Goal: Book appointment/travel/reservation

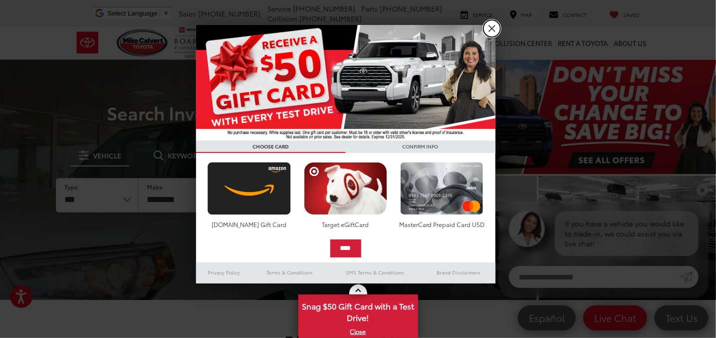
click at [490, 26] on link "X" at bounding box center [492, 28] width 17 height 17
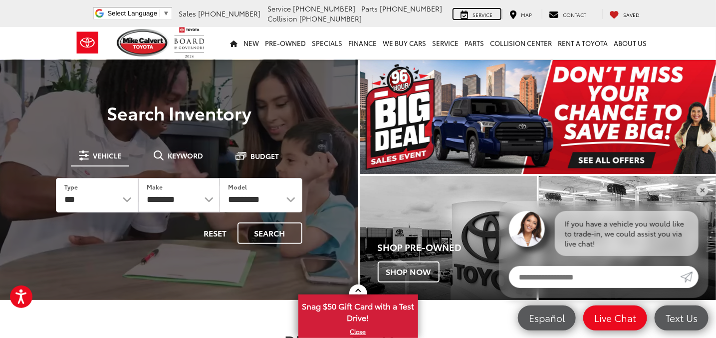
click at [486, 14] on span "Service" at bounding box center [483, 14] width 20 height 7
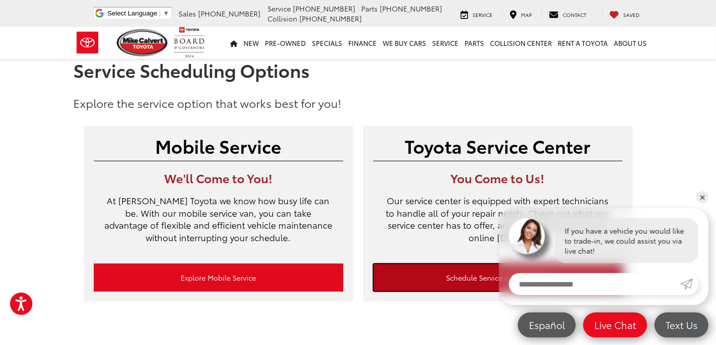
click at [458, 276] on link "Schedule Service Appointment" at bounding box center [498, 278] width 250 height 28
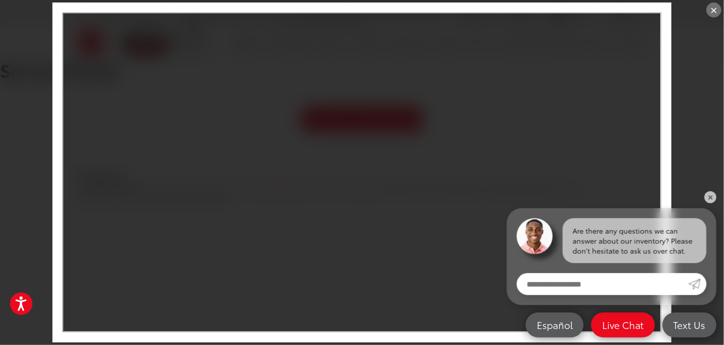
click at [711, 196] on link "✕" at bounding box center [711, 197] width 12 height 12
